Goal: Information Seeking & Learning: Check status

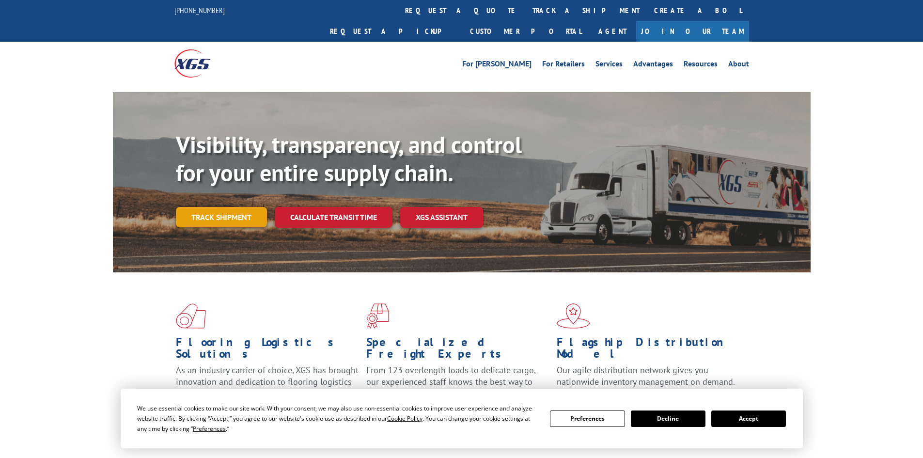
click at [219, 207] on link "Track shipment" at bounding box center [221, 217] width 91 height 20
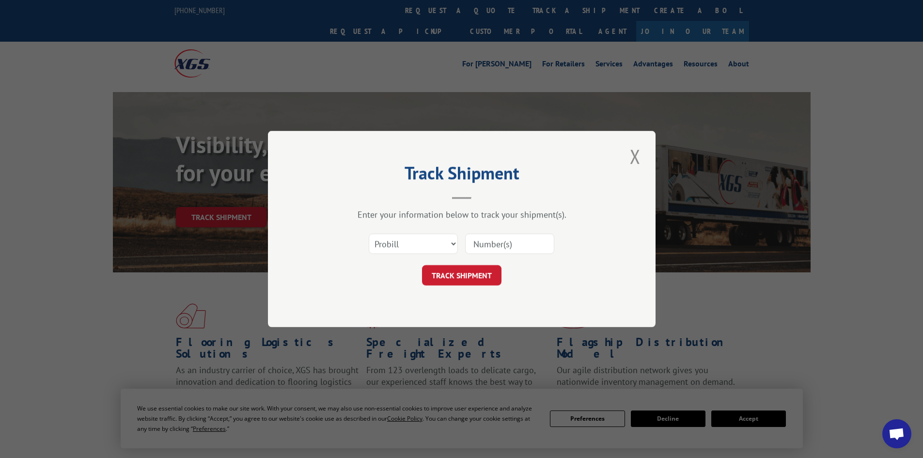
click at [534, 246] on input at bounding box center [509, 243] width 89 height 20
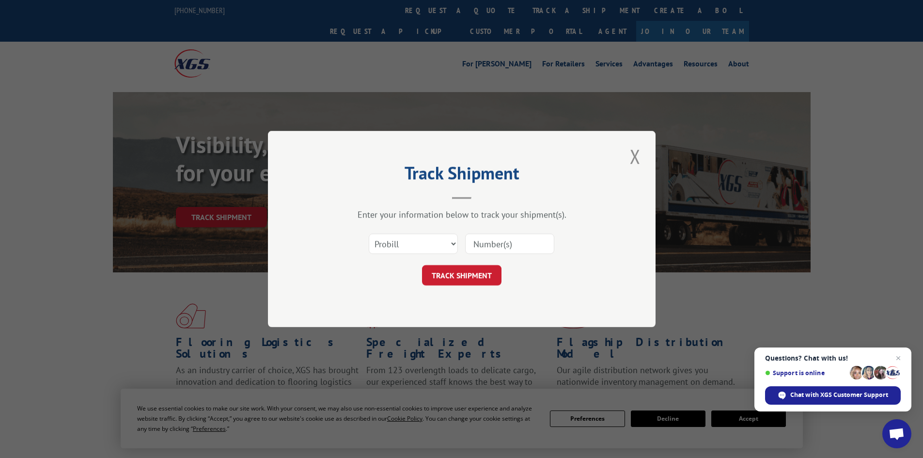
paste input "17153441"
type input "17153441"
click at [479, 269] on button "TRACK SHIPMENT" at bounding box center [461, 275] width 79 height 20
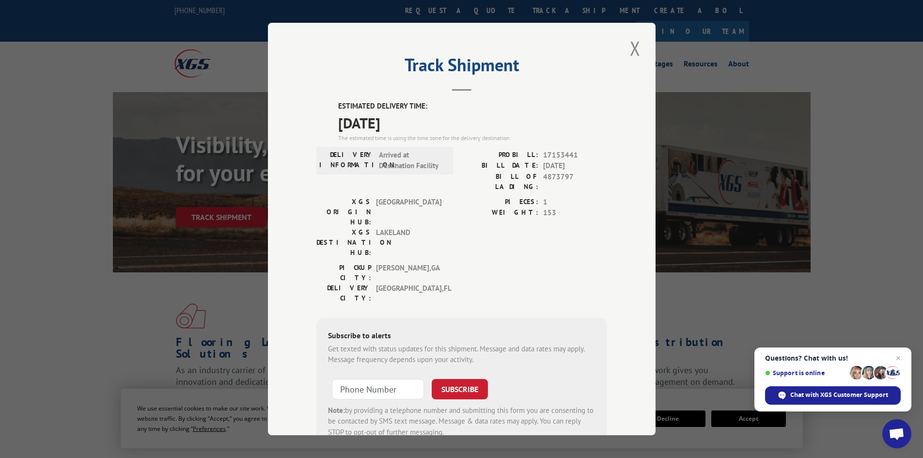
drag, startPoint x: 626, startPoint y: 53, endPoint x: 602, endPoint y: 50, distance: 24.4
click at [627, 53] on button "Close modal" at bounding box center [635, 48] width 16 height 27
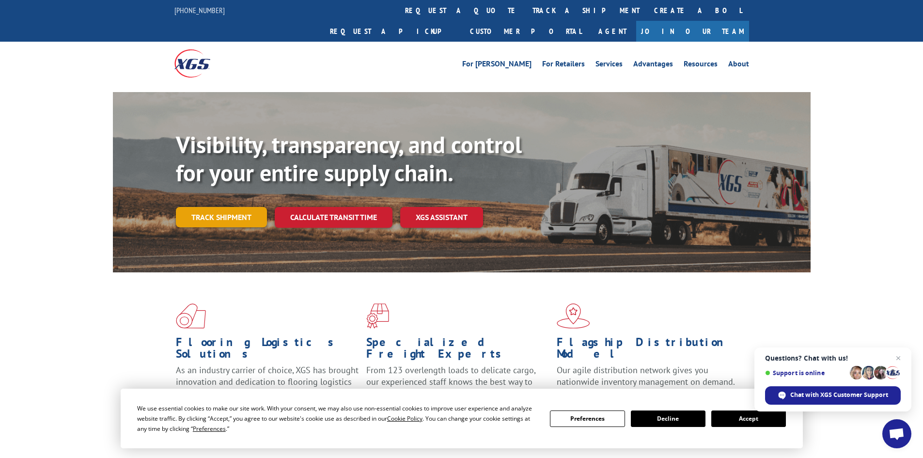
click at [239, 207] on link "Track shipment" at bounding box center [221, 217] width 91 height 20
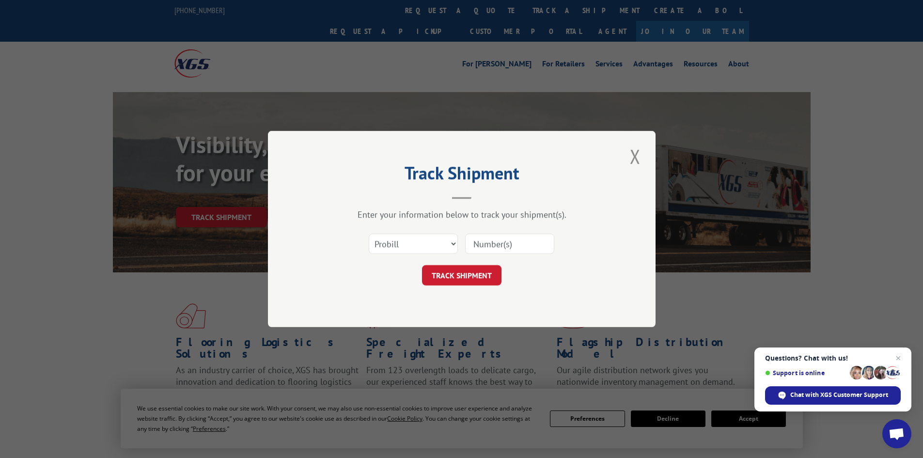
click at [486, 251] on input at bounding box center [509, 243] width 89 height 20
paste input "17514298"
type input "17514298"
click at [439, 278] on button "TRACK SHIPMENT" at bounding box center [461, 275] width 79 height 20
